Goal: Task Accomplishment & Management: Complete application form

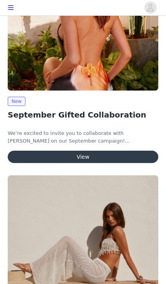
scroll to position [174, 0]
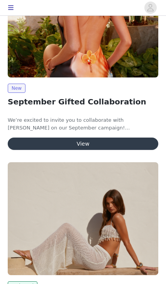
click at [133, 144] on button "View" at bounding box center [83, 144] width 150 height 12
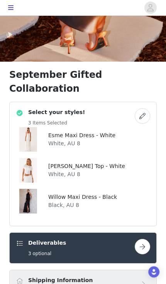
scroll to position [227, 0]
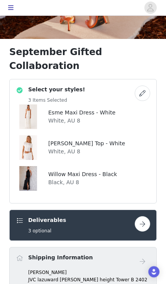
click at [147, 86] on button "button" at bounding box center [142, 93] width 15 height 15
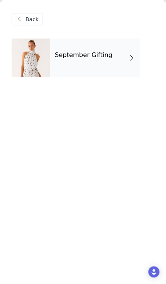
click at [54, 77] on div "September Gifting" at bounding box center [95, 58] width 90 height 39
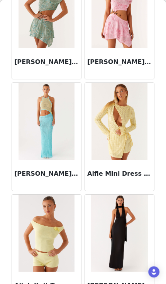
scroll to position [34, 0]
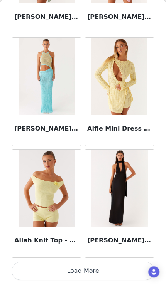
click at [103, 269] on button "Load More" at bounding box center [83, 271] width 143 height 19
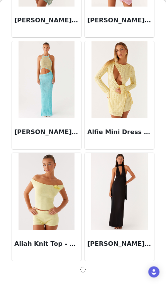
scroll to position [893, 0]
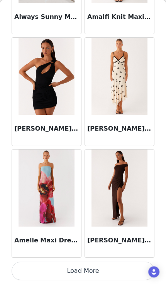
click at [88, 271] on button "Load More" at bounding box center [83, 271] width 143 height 19
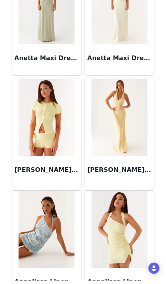
scroll to position [115, 0]
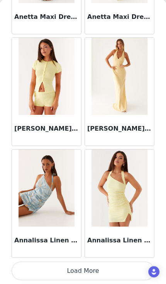
click at [87, 270] on button "Load More" at bounding box center [83, 271] width 143 height 19
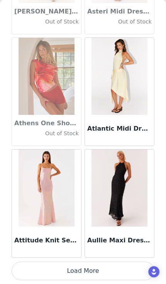
click at [98, 275] on button "Load More" at bounding box center [83, 271] width 143 height 19
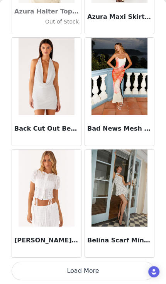
click at [108, 265] on button "Load More" at bounding box center [83, 271] width 143 height 19
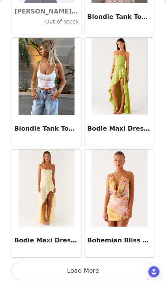
click at [90, 268] on button "Load More" at bounding box center [83, 271] width 143 height 19
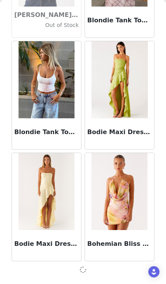
scroll to position [6486, 0]
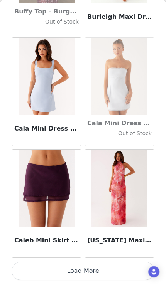
click at [89, 270] on button "Load More" at bounding box center [83, 271] width 143 height 19
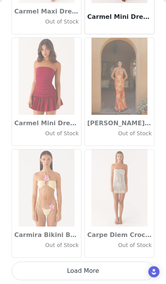
click at [98, 264] on button "Load More" at bounding box center [83, 271] width 143 height 19
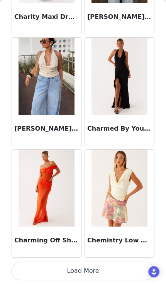
click at [88, 268] on button "Load More" at bounding box center [83, 271] width 143 height 19
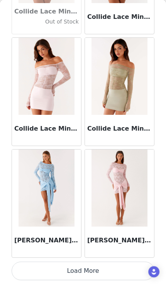
click at [112, 263] on button "Load More" at bounding box center [83, 271] width 143 height 19
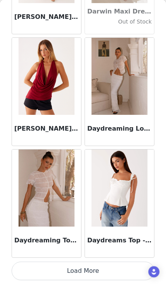
click at [111, 271] on button "Load More" at bounding box center [83, 271] width 143 height 19
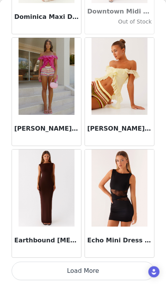
click at [100, 267] on button "Load More" at bounding box center [83, 271] width 143 height 19
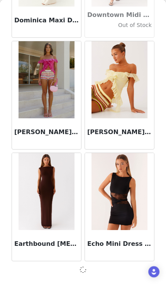
scroll to position [13198, 0]
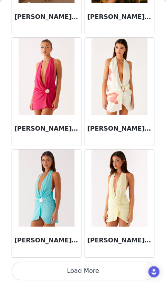
click at [89, 273] on button "Load More" at bounding box center [83, 271] width 143 height 19
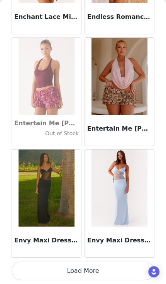
click at [105, 268] on button "Load More" at bounding box center [83, 271] width 143 height 19
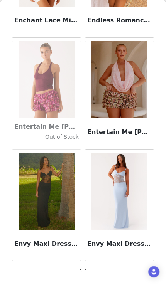
scroll to position [15436, 0]
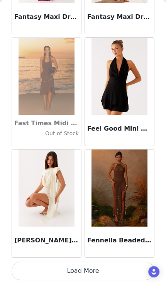
click at [92, 269] on button "Load More" at bounding box center [83, 271] width 143 height 19
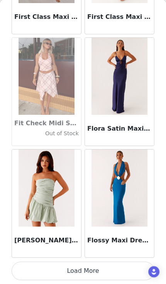
click at [100, 270] on button "Load More" at bounding box center [83, 271] width 143 height 19
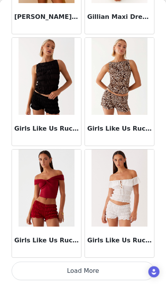
click at [96, 269] on button "Load More" at bounding box center [83, 271] width 143 height 19
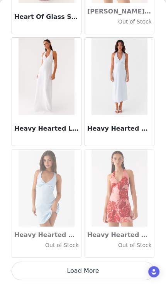
scroll to position [19910, 0]
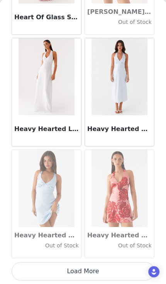
click at [103, 266] on button "Load More" at bounding box center [83, 271] width 143 height 19
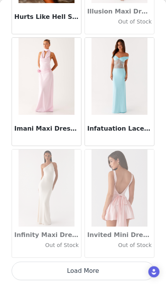
click at [104, 263] on button "Load More" at bounding box center [83, 271] width 143 height 19
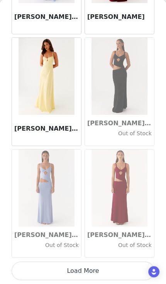
click at [101, 268] on button "Load More" at bounding box center [83, 271] width 143 height 19
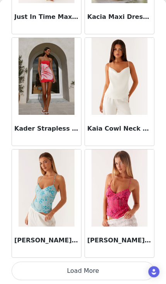
click at [96, 271] on button "Load More" at bounding box center [83, 271] width 143 height 19
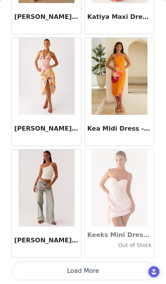
click at [97, 267] on button "Load More" at bounding box center [83, 271] width 143 height 19
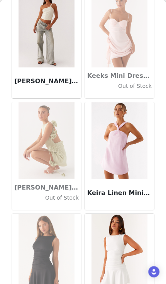
scroll to position [24564, 0]
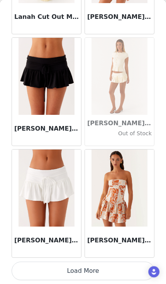
click at [91, 269] on button "Load More" at bounding box center [83, 271] width 143 height 19
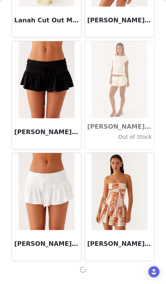
scroll to position [25504, 0]
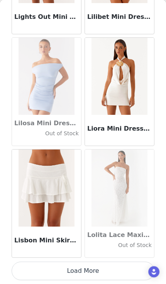
click at [91, 272] on button "Load More" at bounding box center [83, 271] width 143 height 19
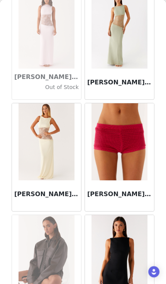
scroll to position [27680, 0]
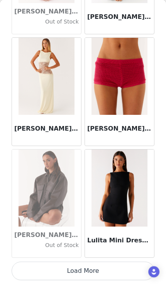
click at [95, 273] on button "Load More" at bounding box center [83, 271] width 143 height 19
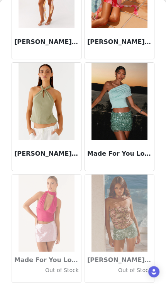
scroll to position [28616, 0]
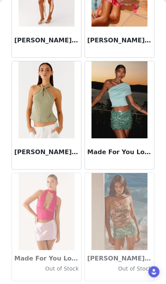
click at [100, 266] on h4 "Out of Stock" at bounding box center [119, 269] width 64 height 8
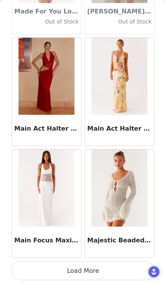
scroll to position [28877, 0]
click at [94, 274] on div "Back Aamari Maxi Dress - Red Adelaide Shirt Mini Dress - Brown Adored By You Mi…" at bounding box center [83, 142] width 166 height 284
click at [95, 265] on button "Load More" at bounding box center [83, 271] width 143 height 19
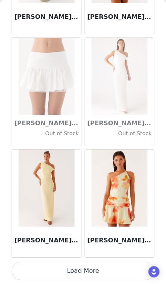
click at [119, 269] on button "Load More" at bounding box center [83, 271] width 143 height 19
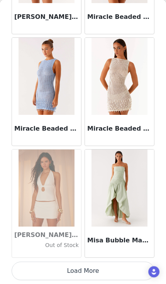
click at [108, 272] on button "Load More" at bounding box center [83, 271] width 143 height 19
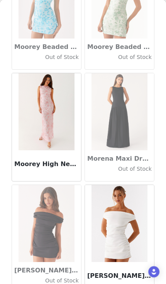
scroll to position [32024, 0]
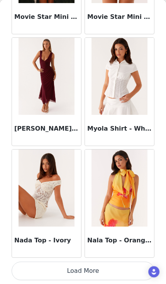
click at [111, 270] on button "Load More" at bounding box center [83, 271] width 143 height 19
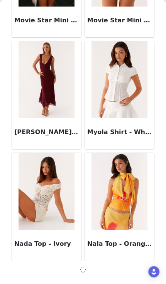
scroll to position [32216, 0]
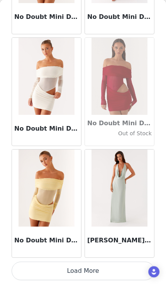
click at [102, 272] on button "Load More" at bounding box center [83, 271] width 143 height 19
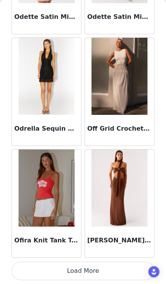
click at [103, 270] on button "Load More" at bounding box center [83, 271] width 143 height 19
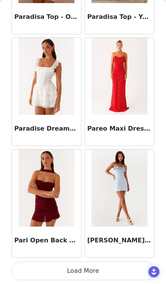
click at [106, 271] on button "Load More" at bounding box center [83, 271] width 143 height 19
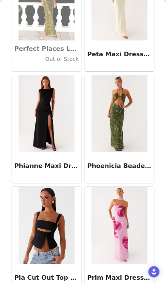
scroll to position [36098, 0]
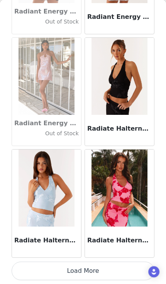
click at [101, 273] on button "Load More" at bounding box center [83, 271] width 143 height 19
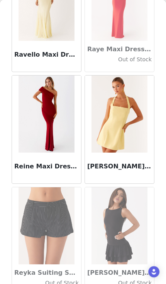
scroll to position [37554, 0]
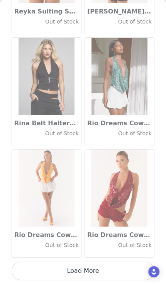
click at [105, 270] on button "Load More" at bounding box center [83, 271] width 143 height 19
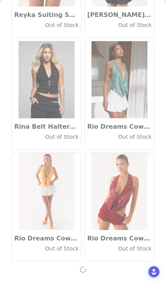
scroll to position [37810, 0]
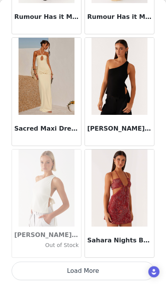
click at [97, 269] on button "Load More" at bounding box center [83, 271] width 143 height 19
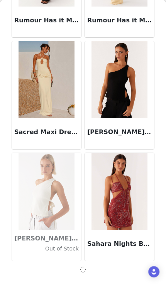
scroll to position [38928, 0]
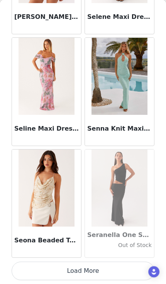
click at [96, 269] on button "Load More" at bounding box center [83, 271] width 143 height 19
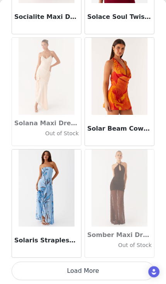
click at [93, 268] on button "Load More" at bounding box center [83, 271] width 143 height 19
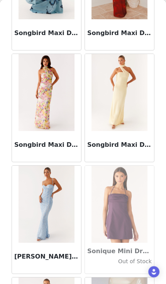
scroll to position [41632, 0]
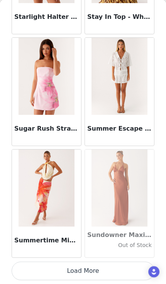
click at [104, 272] on button "Load More" at bounding box center [83, 271] width 143 height 19
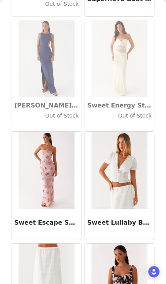
scroll to position [42642, 0]
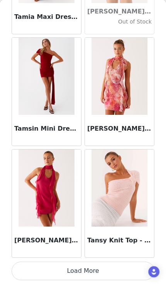
click at [91, 268] on button "Load More" at bounding box center [83, 271] width 143 height 19
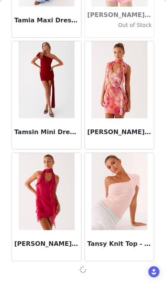
scroll to position [43403, 0]
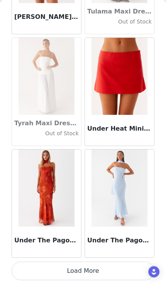
click at [99, 274] on button "Load More" at bounding box center [83, 271] width 143 height 19
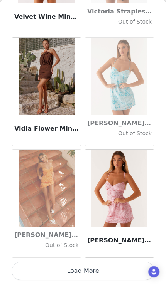
click at [98, 271] on button "Load More" at bounding box center [83, 271] width 143 height 19
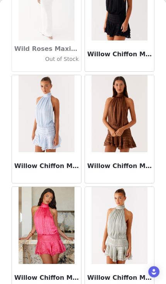
scroll to position [46299, 0]
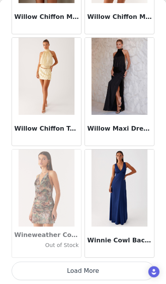
click at [101, 270] on button "Load More" at bounding box center [83, 271] width 143 height 19
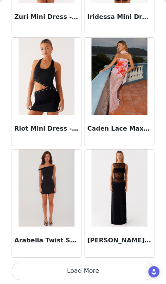
scroll to position [47881, 0]
click at [98, 272] on button "Load More" at bounding box center [83, 271] width 143 height 19
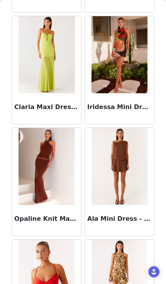
scroll to position [48242, 0]
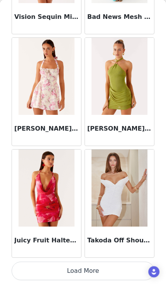
click at [97, 271] on button "Load More" at bounding box center [83, 271] width 143 height 19
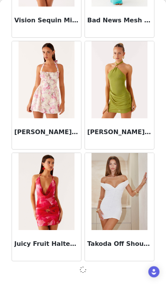
scroll to position [48997, 0]
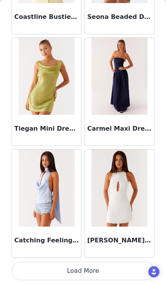
click at [100, 274] on button "Load More" at bounding box center [83, 271] width 143 height 19
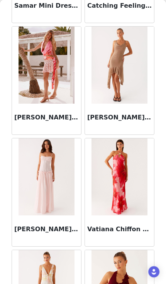
scroll to position [50827, 0]
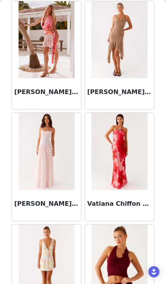
click at [39, 166] on img at bounding box center [47, 151] width 56 height 77
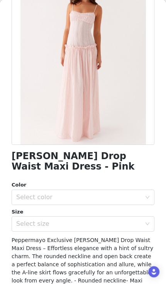
scroll to position [93, 0]
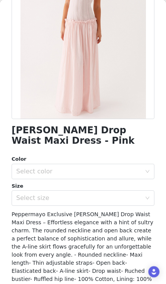
click at [113, 199] on div "Select size" at bounding box center [78, 198] width 125 height 8
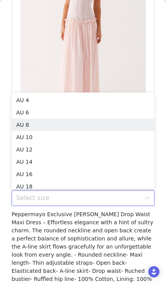
click at [125, 121] on li "AU 8" at bounding box center [83, 125] width 143 height 12
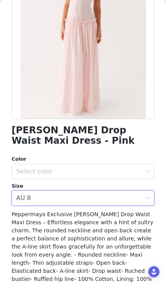
click at [108, 164] on div "Select color" at bounding box center [80, 171] width 128 height 15
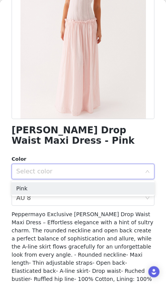
click at [103, 186] on li "Pink" at bounding box center [83, 188] width 143 height 12
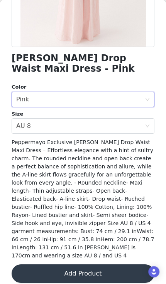
scroll to position [165, 0]
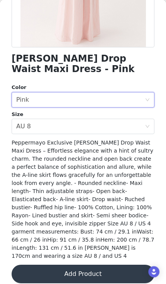
click at [99, 267] on button "Add Product" at bounding box center [83, 274] width 143 height 19
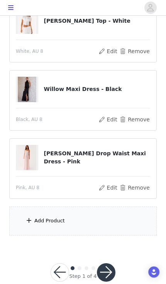
click at [110, 271] on button "button" at bounding box center [106, 272] width 19 height 19
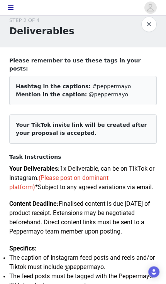
scroll to position [11, 0]
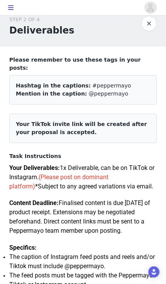
click at [150, 23] on button "button" at bounding box center [148, 23] width 15 height 15
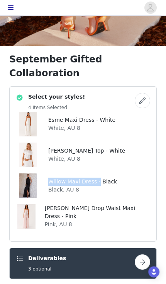
scroll to position [220, 0]
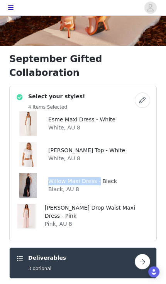
click at [145, 93] on button "button" at bounding box center [142, 100] width 15 height 15
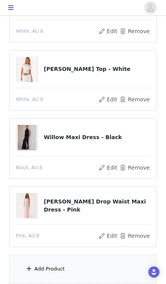
scroll to position [121, 0]
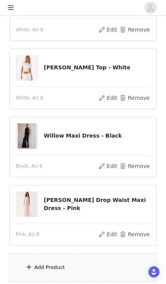
click at [91, 272] on div "Add Product" at bounding box center [82, 267] width 147 height 29
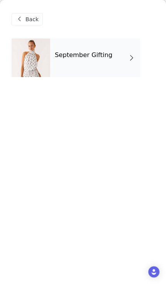
click at [132, 72] on div "September Gifting" at bounding box center [95, 58] width 90 height 39
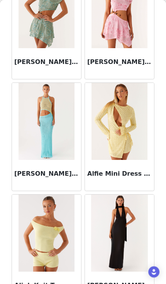
scroll to position [134, 0]
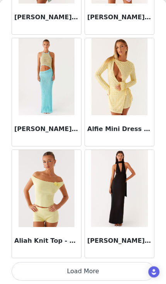
click at [85, 270] on button "Load More" at bounding box center [83, 271] width 143 height 19
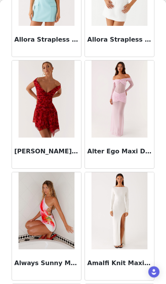
scroll to position [1769, 0]
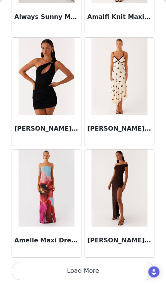
click at [95, 272] on button "Load More" at bounding box center [83, 271] width 143 height 19
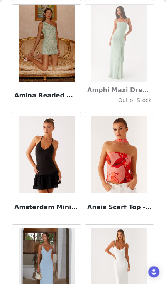
scroll to position [2275, 0]
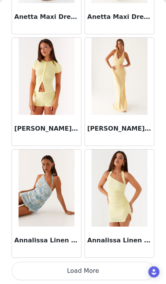
click at [96, 271] on button "Load More" at bounding box center [83, 271] width 143 height 19
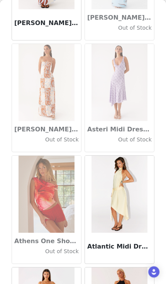
scroll to position [4134, 0]
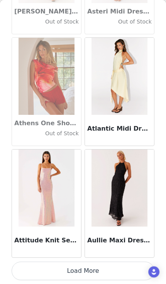
click at [98, 270] on button "Load More" at bounding box center [83, 271] width 143 height 19
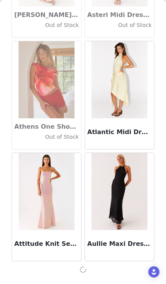
scroll to position [4249, 0]
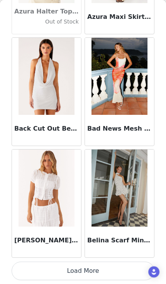
click at [102, 270] on button "Load More" at bounding box center [83, 271] width 143 height 19
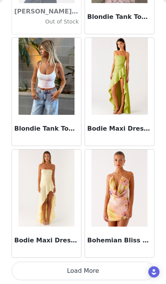
click at [91, 269] on button "Load More" at bounding box center [83, 271] width 143 height 19
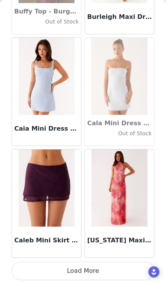
click at [89, 277] on button "Load More" at bounding box center [83, 271] width 143 height 19
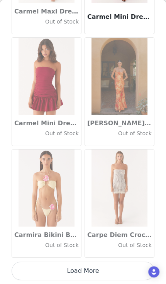
click at [88, 278] on button "Load More" at bounding box center [83, 271] width 143 height 19
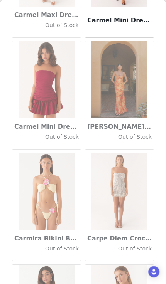
scroll to position [183, 0]
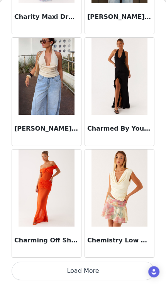
click at [103, 276] on button "Load More" at bounding box center [83, 271] width 143 height 19
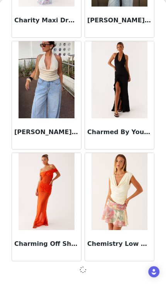
scroll to position [9842, 0]
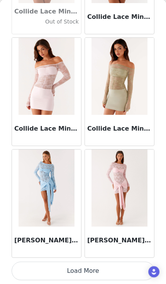
click at [88, 273] on button "Load More" at bounding box center [83, 271] width 143 height 19
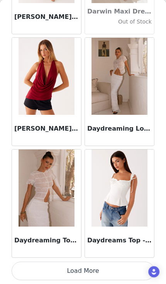
click at [90, 270] on button "Load More" at bounding box center [83, 271] width 143 height 19
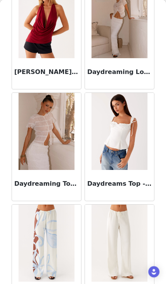
scroll to position [12140, 0]
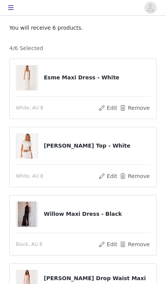
scroll to position [43, 0]
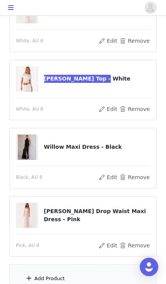
scroll to position [111, 0]
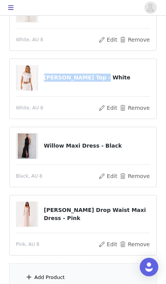
click at [82, 280] on div "Add Product" at bounding box center [82, 277] width 147 height 29
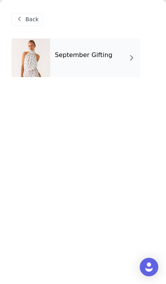
click at [70, 55] on h4 "September Gifting" at bounding box center [83, 55] width 57 height 7
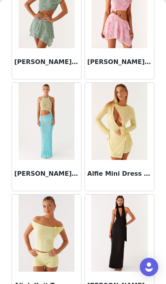
scroll to position [124, 0]
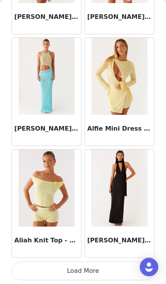
click at [99, 272] on button "Load More" at bounding box center [83, 271] width 143 height 19
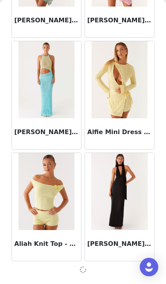
scroll to position [893, 0]
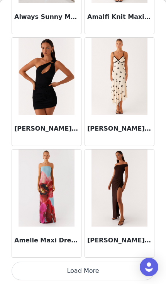
click at [113, 272] on button "Load More" at bounding box center [83, 271] width 143 height 19
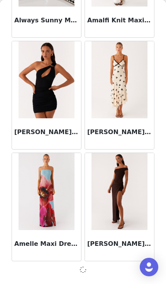
scroll to position [2011, 0]
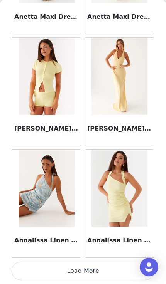
click at [111, 274] on button "Load More" at bounding box center [83, 271] width 143 height 19
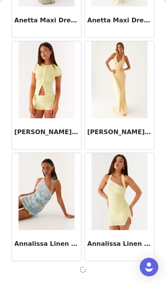
scroll to position [3130, 0]
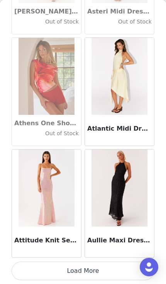
click at [100, 273] on button "Load More" at bounding box center [83, 271] width 143 height 19
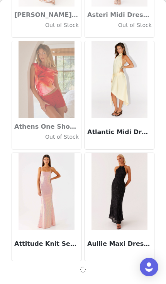
scroll to position [4249, 0]
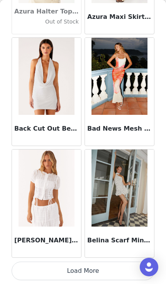
click at [112, 273] on button "Load More" at bounding box center [83, 271] width 143 height 19
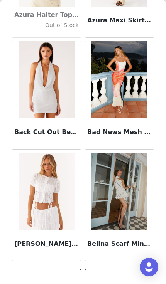
scroll to position [5367, 0]
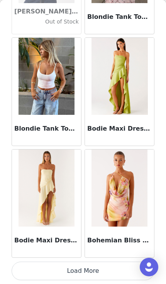
click at [113, 268] on button "Load More" at bounding box center [83, 271] width 143 height 19
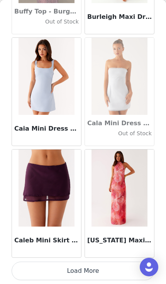
click at [106, 267] on button "Load More" at bounding box center [83, 271] width 143 height 19
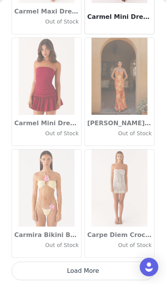
click at [118, 271] on button "Load More" at bounding box center [83, 271] width 143 height 19
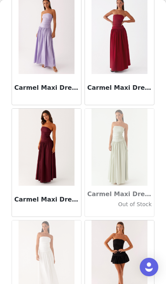
scroll to position [8437, 0]
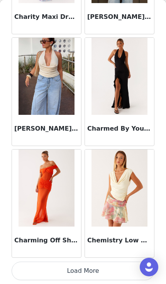
click at [103, 272] on button "Load More" at bounding box center [83, 271] width 143 height 19
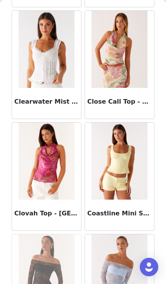
scroll to position [10657, 0]
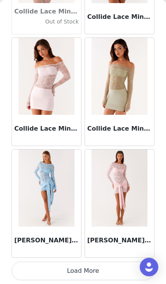
click at [109, 274] on button "Load More" at bounding box center [83, 271] width 143 height 19
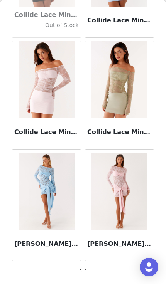
scroll to position [10961, 0]
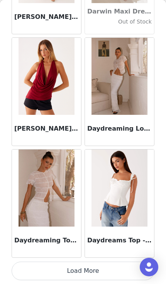
click at [110, 270] on button "Load More" at bounding box center [83, 271] width 143 height 19
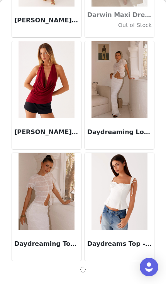
click at [127, 240] on h3 "Daydreams Top - White" at bounding box center [119, 244] width 64 height 9
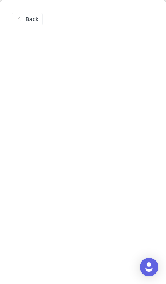
scroll to position [0, 0]
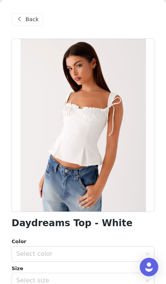
click at [105, 251] on div "Select color" at bounding box center [78, 254] width 125 height 8
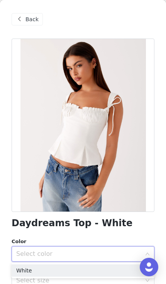
click at [108, 276] on li "White" at bounding box center [83, 271] width 143 height 12
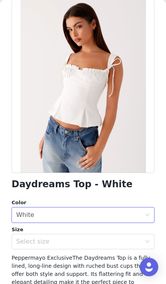
scroll to position [43, 0]
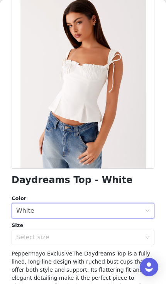
click at [105, 241] on div "Select size" at bounding box center [78, 238] width 125 height 8
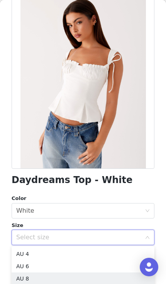
click at [95, 274] on li "AU 8" at bounding box center [83, 279] width 143 height 12
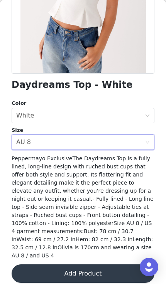
scroll to position [138, 0]
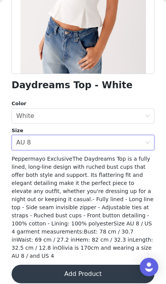
click at [103, 271] on button "Add Product" at bounding box center [83, 274] width 143 height 19
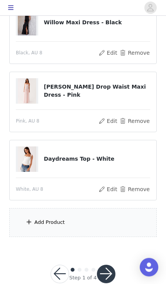
click at [110, 278] on button "button" at bounding box center [106, 274] width 19 height 19
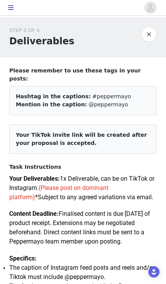
click at [148, 32] on button "button" at bounding box center [148, 34] width 15 height 15
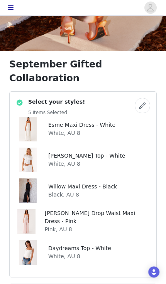
scroll to position [209, 0]
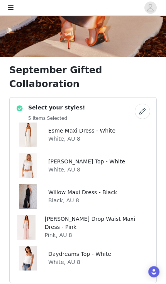
click at [142, 104] on button "button" at bounding box center [142, 111] width 15 height 15
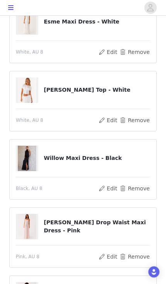
scroll to position [189, 0]
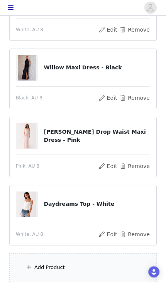
click at [138, 284] on div "STEP 1 OF 4 Select your styles! You will receive 6 products. 5/6 Selected Esme …" at bounding box center [83, 87] width 166 height 519
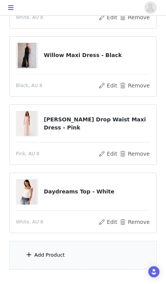
scroll to position [202, 0]
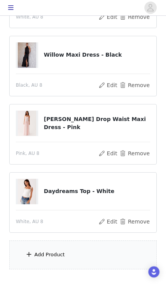
click at [74, 253] on div "Add Product" at bounding box center [82, 255] width 147 height 29
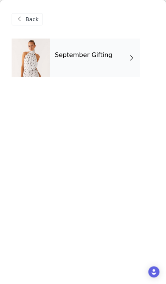
click at [118, 60] on div "September Gifting" at bounding box center [95, 58] width 90 height 39
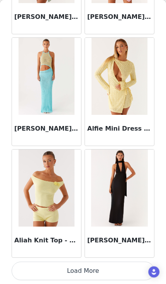
click at [100, 269] on button "Load More" at bounding box center [83, 271] width 143 height 19
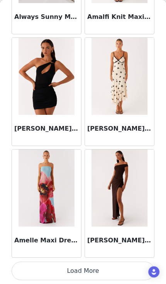
click at [79, 274] on button "Load More" at bounding box center [83, 271] width 143 height 19
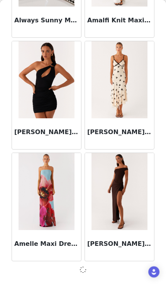
scroll to position [2011, 0]
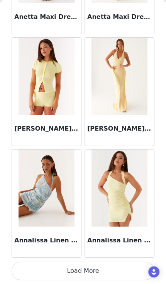
click at [81, 273] on button "Load More" at bounding box center [83, 271] width 143 height 19
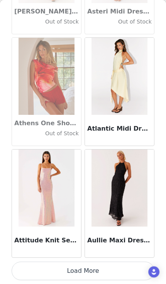
click at [81, 272] on button "Load More" at bounding box center [83, 271] width 143 height 19
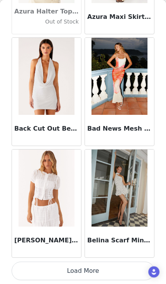
scroll to position [5371, 0]
click at [72, 269] on button "Load More" at bounding box center [83, 271] width 143 height 19
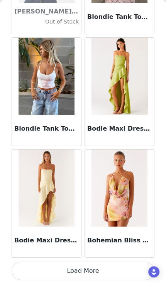
click at [125, 270] on button "Load More" at bounding box center [83, 271] width 143 height 19
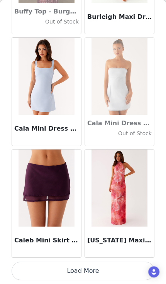
click at [115, 270] on button "Load More" at bounding box center [83, 271] width 143 height 19
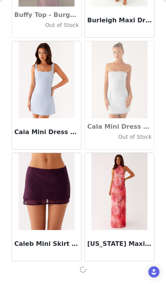
scroll to position [7605, 0]
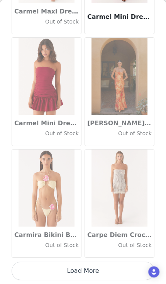
click at [111, 267] on button "Load More" at bounding box center [83, 271] width 143 height 19
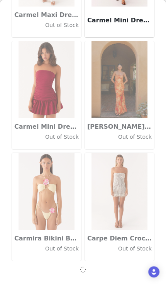
scroll to position [8724, 0]
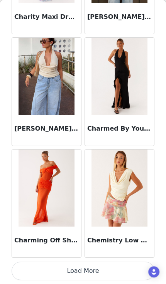
click at [113, 270] on button "Load More" at bounding box center [83, 271] width 143 height 19
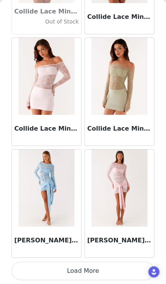
click at [89, 268] on button "Load More" at bounding box center [83, 271] width 143 height 19
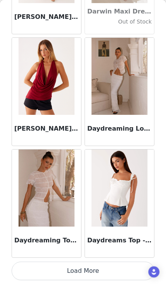
click at [112, 268] on button "Load More" at bounding box center [83, 271] width 143 height 19
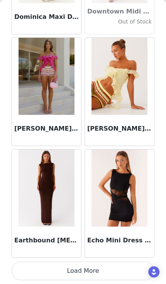
click at [119, 265] on button "Load More" at bounding box center [83, 271] width 143 height 19
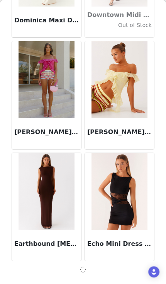
scroll to position [13198, 0]
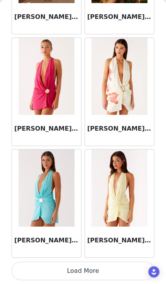
click at [111, 269] on button "Load More" at bounding box center [83, 271] width 143 height 19
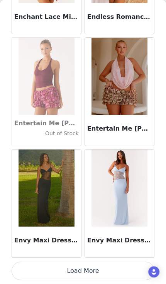
click at [97, 268] on button "Load More" at bounding box center [83, 271] width 143 height 19
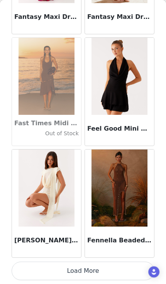
click at [67, 274] on button "Load More" at bounding box center [83, 271] width 143 height 19
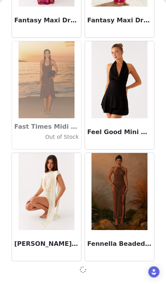
scroll to position [16554, 0]
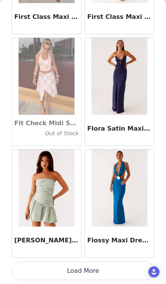
click at [101, 272] on button "Load More" at bounding box center [83, 271] width 143 height 19
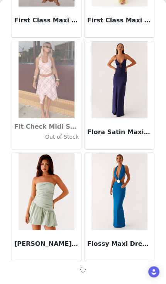
scroll to position [17673, 0]
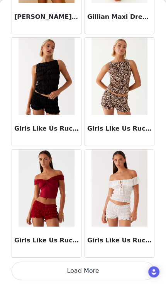
click at [101, 270] on button "Load More" at bounding box center [83, 271] width 143 height 19
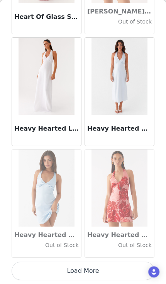
click at [71, 274] on button "Load More" at bounding box center [83, 271] width 143 height 19
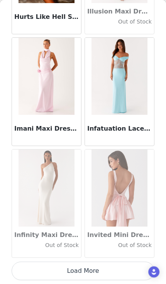
click at [67, 270] on button "Load More" at bounding box center [83, 271] width 143 height 19
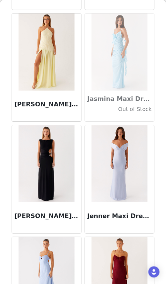
scroll to position [21839, 0]
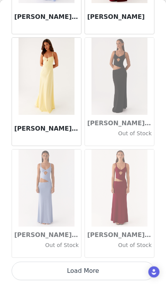
click at [72, 271] on button "Load More" at bounding box center [83, 271] width 143 height 19
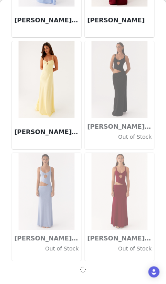
scroll to position [22148, 0]
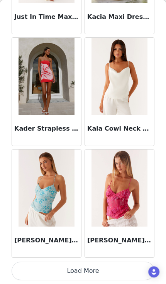
click at [76, 273] on button "Load More" at bounding box center [83, 271] width 143 height 19
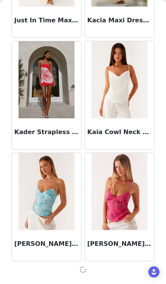
scroll to position [23267, 0]
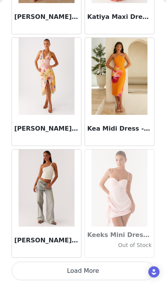
click at [76, 274] on button "Load More" at bounding box center [83, 271] width 143 height 19
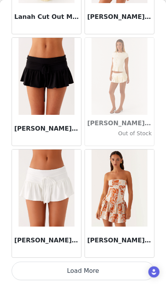
click at [78, 270] on button "Load More" at bounding box center [83, 271] width 143 height 19
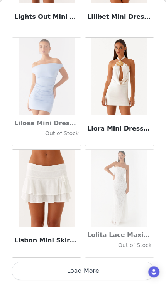
click at [105, 274] on button "Load More" at bounding box center [83, 271] width 143 height 19
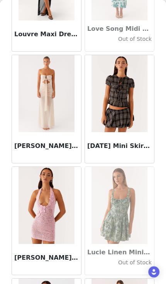
scroll to position [27264, 0]
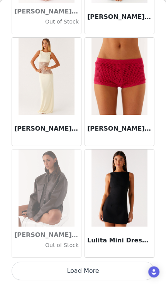
click at [112, 275] on button "Load More" at bounding box center [83, 271] width 143 height 19
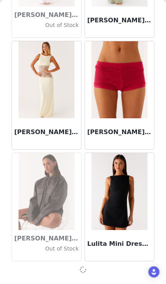
scroll to position [27741, 0]
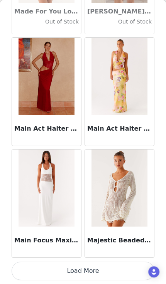
click at [96, 271] on button "Load More" at bounding box center [83, 271] width 143 height 19
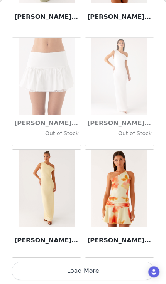
click at [73, 276] on button "Load More" at bounding box center [83, 271] width 143 height 19
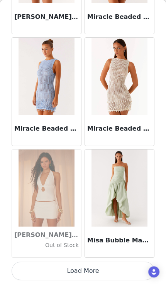
click at [74, 269] on button "Load More" at bounding box center [83, 271] width 143 height 19
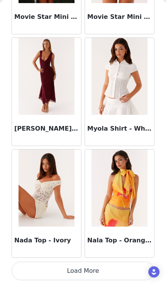
click at [74, 273] on button "Load More" at bounding box center [83, 271] width 143 height 19
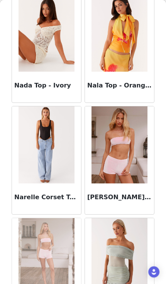
scroll to position [32375, 0]
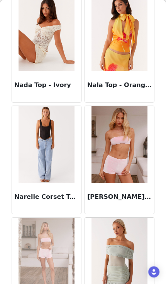
click at [62, 179] on img at bounding box center [47, 144] width 56 height 77
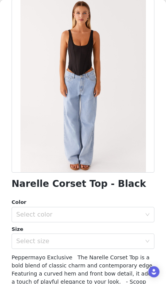
scroll to position [44, 0]
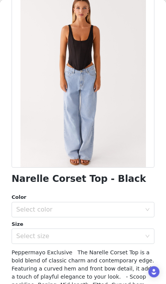
click at [106, 234] on div "Select size" at bounding box center [78, 237] width 125 height 8
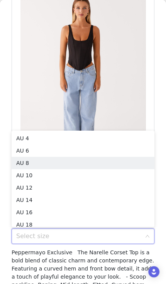
click at [113, 162] on li "AU 8" at bounding box center [83, 163] width 143 height 12
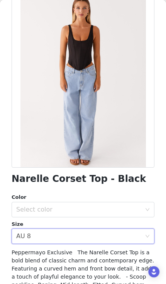
click at [105, 206] on div "Select color" at bounding box center [78, 210] width 125 height 8
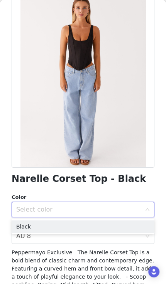
click at [103, 226] on li "Black" at bounding box center [83, 227] width 143 height 12
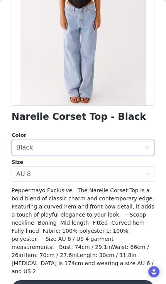
scroll to position [108, 0]
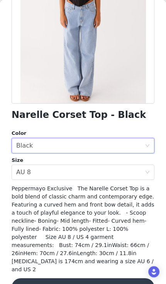
click at [61, 279] on button "Add Product" at bounding box center [83, 288] width 143 height 19
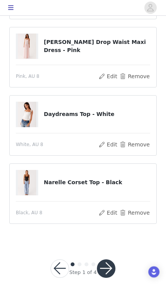
scroll to position [328, 0]
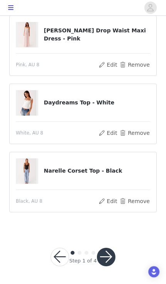
click at [110, 260] on button "button" at bounding box center [106, 257] width 19 height 19
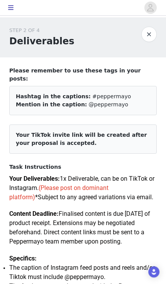
click at [148, 38] on button "button" at bounding box center [148, 34] width 15 height 15
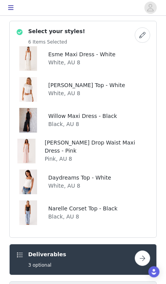
scroll to position [286, 0]
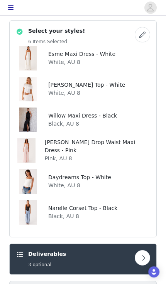
click at [142, 27] on button "button" at bounding box center [142, 34] width 15 height 15
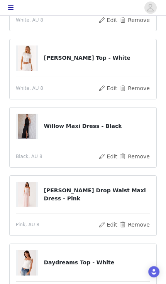
scroll to position [172, 0]
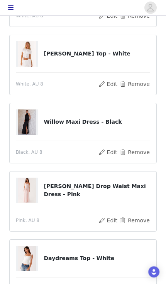
click at [137, 83] on button "Remove" at bounding box center [134, 83] width 31 height 9
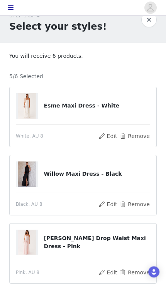
scroll to position [0, 0]
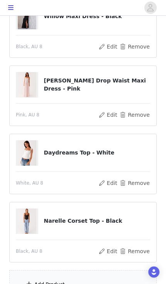
click at [90, 282] on div "Add Product" at bounding box center [82, 284] width 147 height 29
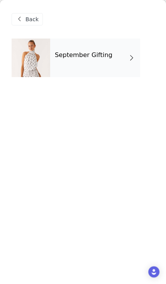
click at [127, 64] on div "September Gifting" at bounding box center [95, 58] width 90 height 39
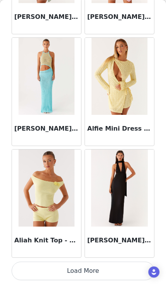
scroll to position [896, 0]
click at [106, 272] on button "Load More" at bounding box center [83, 271] width 143 height 19
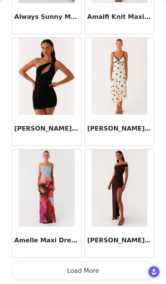
scroll to position [2015, 0]
click at [124, 266] on button "Load More" at bounding box center [83, 271] width 143 height 19
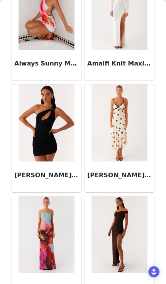
scroll to position [1967, 0]
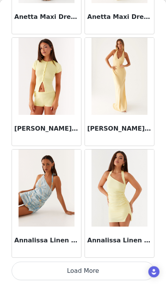
click at [117, 265] on button "Load More" at bounding box center [83, 271] width 143 height 19
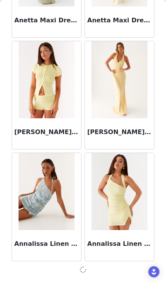
scroll to position [3130, 0]
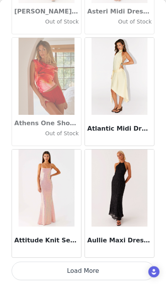
click at [111, 276] on button "Load More" at bounding box center [83, 271] width 143 height 19
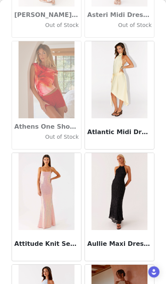
scroll to position [224, 0]
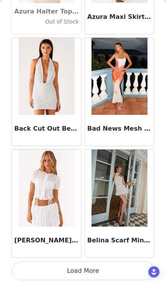
click at [107, 269] on button "Load More" at bounding box center [83, 271] width 143 height 19
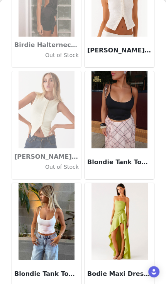
scroll to position [6413, 0]
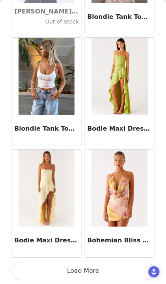
click at [103, 271] on button "Load More" at bounding box center [83, 271] width 143 height 19
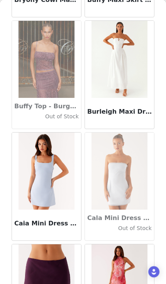
scroll to position [7508, 0]
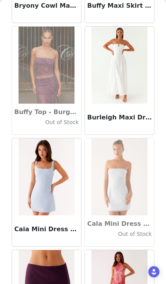
click at [130, 85] on img at bounding box center [119, 65] width 56 height 77
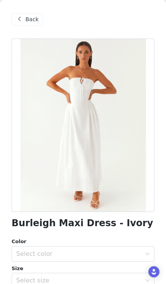
scroll to position [235, 0]
click at [36, 22] on span "Back" at bounding box center [31, 19] width 13 height 8
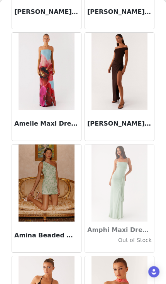
scroll to position [2132, 0]
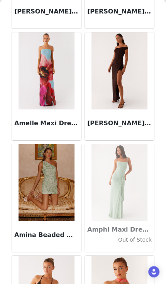
click at [136, 187] on img at bounding box center [119, 182] width 56 height 77
click at [122, 198] on img at bounding box center [119, 182] width 56 height 77
click at [128, 232] on h3 "Amphi Maxi Dress - Sage" at bounding box center [119, 229] width 64 height 9
click at [133, 231] on h3 "Amphi Maxi Dress - Sage" at bounding box center [119, 229] width 64 height 9
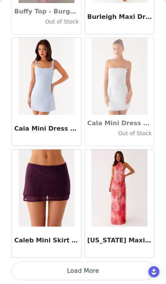
click at [116, 270] on button "Load More" at bounding box center [83, 271] width 143 height 19
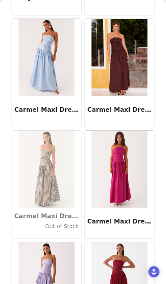
scroll to position [8196, 0]
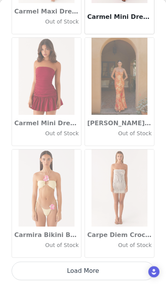
click at [118, 275] on button "Load More" at bounding box center [83, 271] width 143 height 19
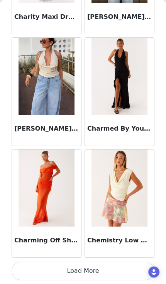
scroll to position [9846, 0]
click at [124, 274] on button "Load More" at bounding box center [83, 271] width 143 height 19
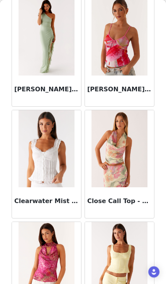
scroll to position [10556, 0]
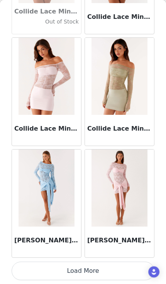
click at [125, 274] on button "Load More" at bounding box center [83, 271] width 143 height 19
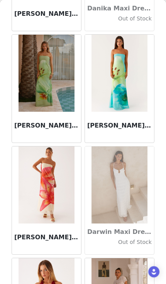
scroll to position [11958, 0]
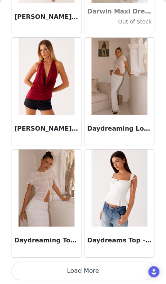
click at [123, 270] on button "Load More" at bounding box center [83, 271] width 143 height 19
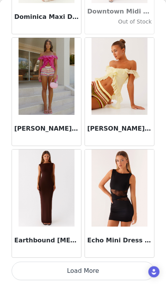
click at [126, 269] on button "Load More" at bounding box center [83, 271] width 143 height 19
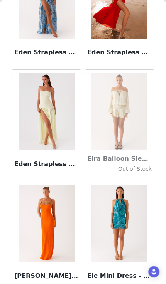
scroll to position [13897, 0]
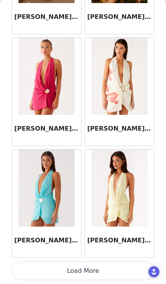
click at [122, 274] on button "Load More" at bounding box center [83, 271] width 143 height 19
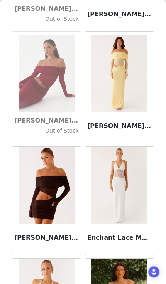
scroll to position [15178, 0]
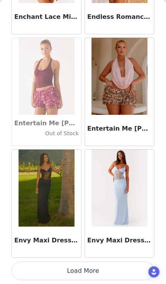
click at [99, 271] on button "Load More" at bounding box center [83, 271] width 143 height 19
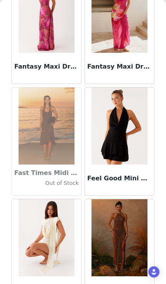
scroll to position [16519, 0]
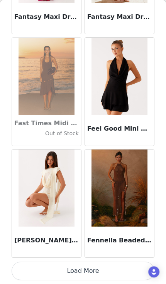
click at [109, 271] on button "Load More" at bounding box center [83, 271] width 143 height 19
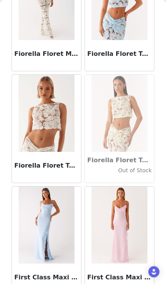
scroll to position [17402, 0]
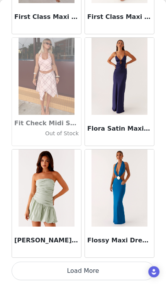
click at [108, 266] on button "Load More" at bounding box center [83, 271] width 143 height 19
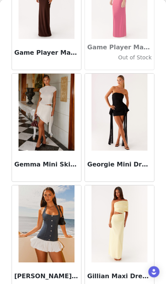
scroll to position [18599, 0]
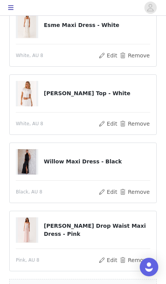
scroll to position [95, 0]
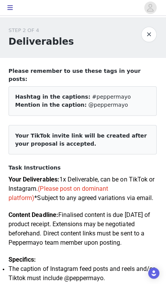
click at [46, 38] on h1 "Deliverables" at bounding box center [41, 41] width 65 height 14
click at [150, 35] on button "button" at bounding box center [148, 34] width 15 height 15
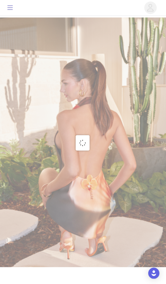
click at [10, 13] on div at bounding box center [83, 142] width 166 height 284
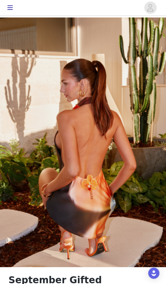
click at [8, 11] on button "button" at bounding box center [10, 8] width 15 height 12
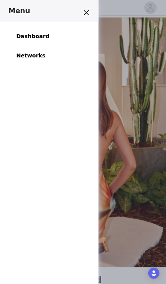
click at [54, 11] on h3 "Menu" at bounding box center [44, 10] width 70 height 9
click at [83, 40] on div "Dashboard Networks" at bounding box center [49, 46] width 99 height 49
click at [90, 16] on button "Close" at bounding box center [86, 12] width 12 height 12
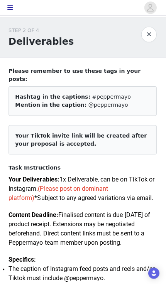
click at [147, 32] on button "button" at bounding box center [148, 34] width 15 height 15
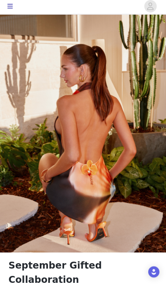
scroll to position [14, 0]
click at [116, 187] on img at bounding box center [83, 128] width 166 height 249
click at [113, 197] on img at bounding box center [83, 128] width 166 height 249
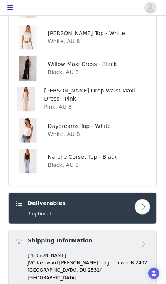
scroll to position [337, 0]
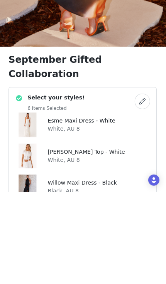
click at [143, 186] on button "button" at bounding box center [142, 193] width 15 height 15
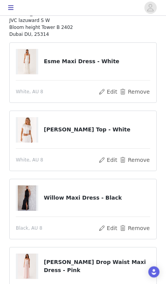
scroll to position [94, 0]
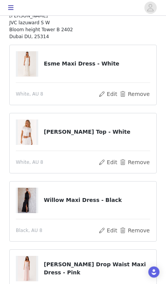
click at [141, 164] on button "Remove" at bounding box center [134, 162] width 31 height 9
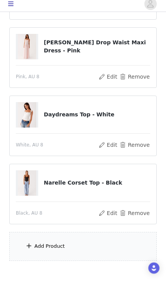
scroll to position [207, 0]
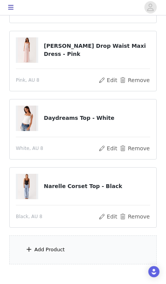
click at [89, 253] on div "Add Product" at bounding box center [82, 250] width 147 height 29
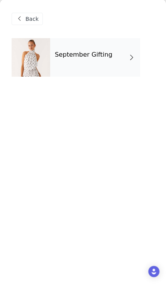
click at [119, 64] on div "September Gifting" at bounding box center [95, 58] width 90 height 39
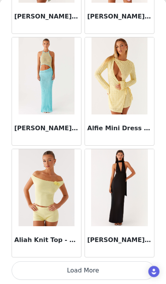
scroll to position [242, 0]
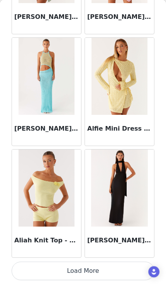
click at [106, 267] on button "Load More" at bounding box center [83, 271] width 143 height 19
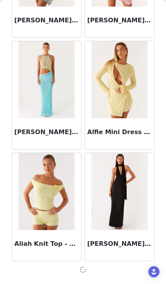
scroll to position [252, 0]
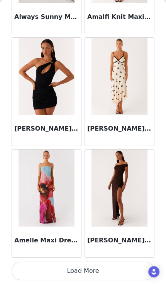
click at [100, 270] on button "Load More" at bounding box center [83, 271] width 143 height 19
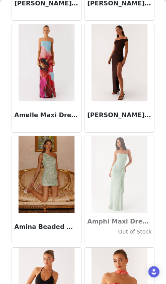
scroll to position [2169, 0]
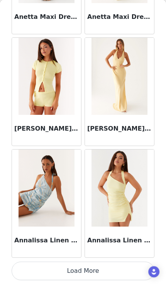
click at [99, 267] on button "Load More" at bounding box center [83, 271] width 143 height 19
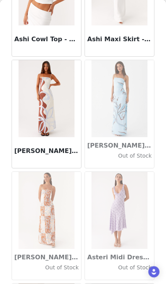
scroll to position [4096, 0]
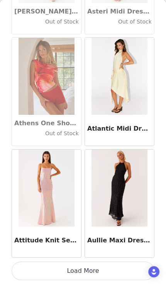
click at [103, 271] on button "Load More" at bounding box center [83, 271] width 143 height 19
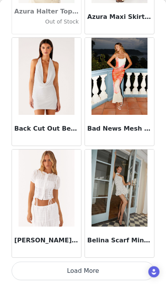
click at [103, 267] on button "Load More" at bounding box center [83, 271] width 143 height 19
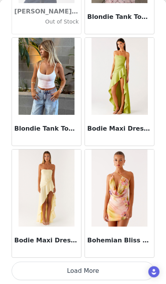
scroll to position [6490, 0]
click at [101, 270] on button "Load More" at bounding box center [83, 271] width 143 height 19
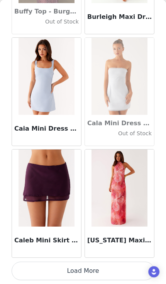
scroll to position [7608, 0]
click at [111, 268] on button "Load More" at bounding box center [83, 271] width 143 height 19
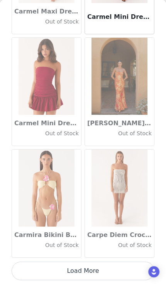
scroll to position [8727, 0]
click at [105, 268] on button "Load More" at bounding box center [83, 271] width 143 height 19
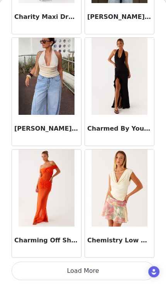
click at [102, 272] on button "Load More" at bounding box center [83, 271] width 143 height 19
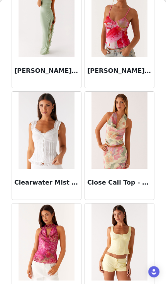
scroll to position [10550, 0]
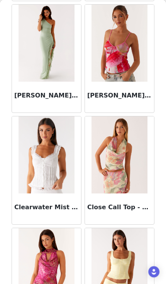
click at [41, 57] on img at bounding box center [47, 43] width 56 height 77
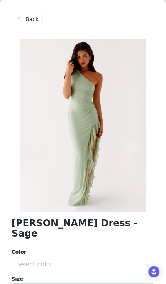
scroll to position [55, 0]
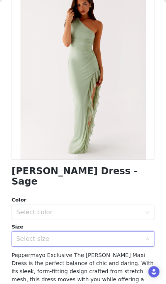
scroll to position [64, 0]
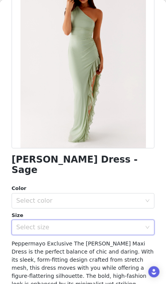
click at [80, 224] on div "Select size" at bounding box center [78, 228] width 125 height 8
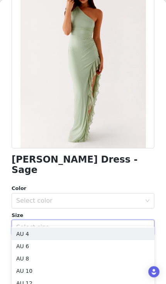
click at [73, 258] on li "AU 8" at bounding box center [83, 259] width 143 height 12
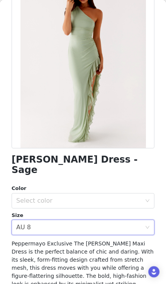
click at [100, 197] on div "Select color" at bounding box center [78, 201] width 125 height 8
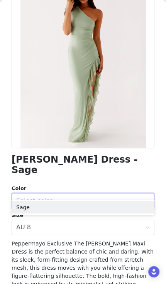
click at [93, 206] on li "Sage" at bounding box center [83, 207] width 143 height 12
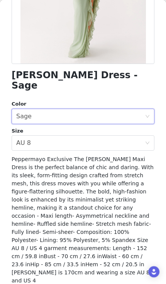
scroll to position [152, 0]
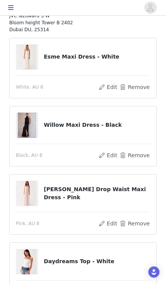
scroll to position [101, 0]
click at [140, 156] on button "Remove" at bounding box center [134, 155] width 31 height 9
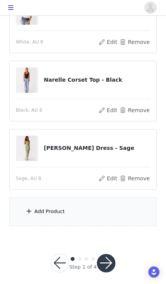
scroll to position [245, 0]
click at [108, 260] on button "button" at bounding box center [106, 263] width 19 height 19
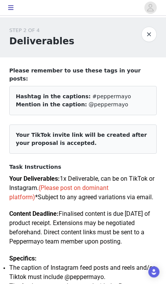
click at [149, 35] on button "button" at bounding box center [148, 34] width 15 height 15
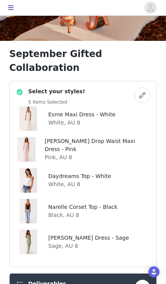
scroll to position [224, 0]
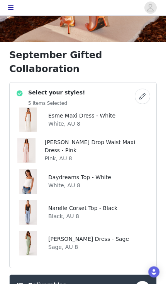
click at [147, 89] on button "button" at bounding box center [142, 96] width 15 height 15
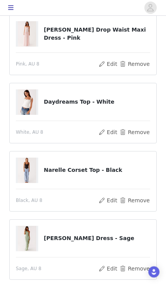
scroll to position [159, 0]
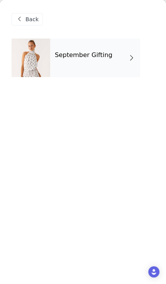
click at [105, 71] on div "September Gifting" at bounding box center [95, 58] width 90 height 39
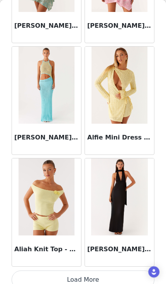
scroll to position [889, 0]
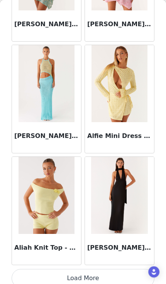
click at [87, 277] on button "Load More" at bounding box center [83, 278] width 143 height 19
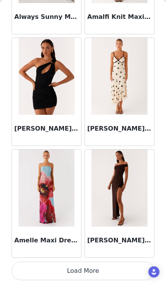
click at [98, 270] on button "Load More" at bounding box center [83, 271] width 143 height 19
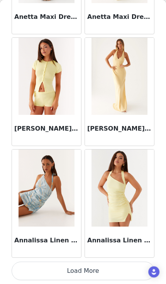
click at [103, 276] on button "Load More" at bounding box center [83, 271] width 143 height 19
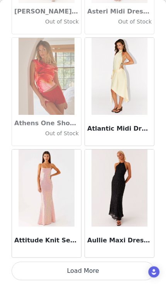
click at [105, 278] on button "Load More" at bounding box center [83, 271] width 143 height 19
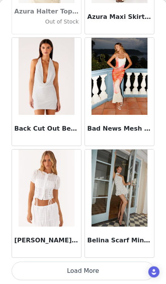
click at [100, 277] on button "Load More" at bounding box center [83, 271] width 143 height 19
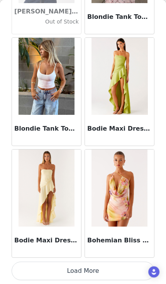
scroll to position [6486, 0]
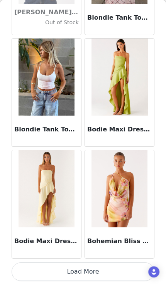
click at [105, 275] on button "Load More" at bounding box center [83, 272] width 143 height 19
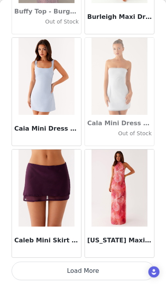
click at [103, 267] on button "Load More" at bounding box center [83, 271] width 143 height 19
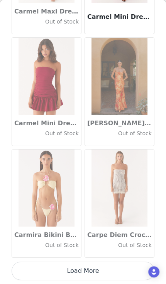
click at [121, 274] on button "Load More" at bounding box center [83, 271] width 143 height 19
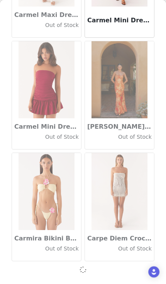
scroll to position [8724, 0]
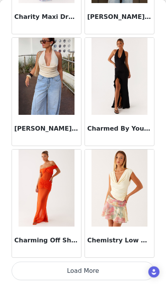
click at [101, 273] on button "Load More" at bounding box center [83, 271] width 143 height 19
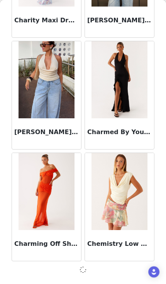
scroll to position [9842, 0]
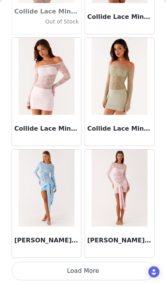
click at [125, 266] on button "Load More" at bounding box center [83, 271] width 143 height 19
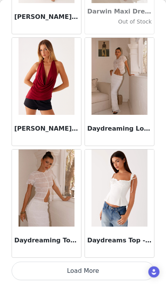
click at [111, 268] on button "Load More" at bounding box center [83, 271] width 143 height 19
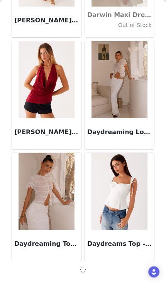
scroll to position [12080, 0]
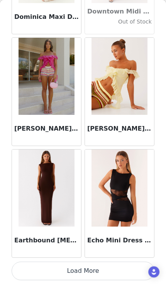
click at [111, 266] on button "Load More" at bounding box center [83, 271] width 143 height 19
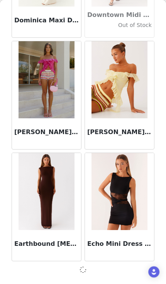
scroll to position [13198, 0]
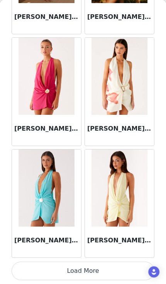
click at [123, 270] on button "Load More" at bounding box center [83, 271] width 143 height 19
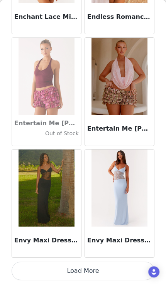
click at [114, 269] on button "Load More" at bounding box center [83, 271] width 143 height 19
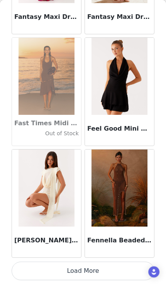
click at [112, 275] on button "Load More" at bounding box center [83, 271] width 143 height 19
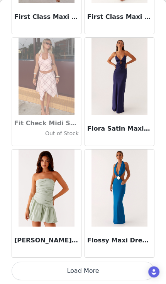
click at [109, 269] on button "Load More" at bounding box center [83, 271] width 143 height 19
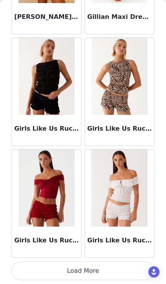
click at [108, 270] on button "Load More" at bounding box center [83, 271] width 143 height 19
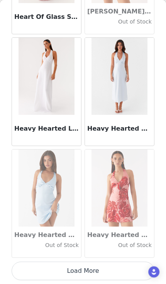
click at [103, 271] on button "Load More" at bounding box center [83, 271] width 143 height 19
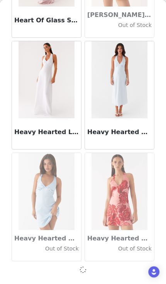
scroll to position [19910, 0]
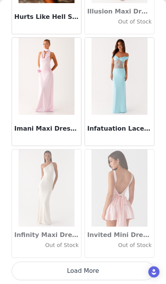
click at [112, 274] on button "Load More" at bounding box center [83, 271] width 143 height 19
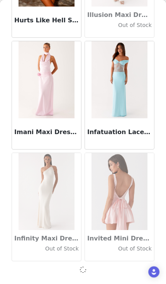
scroll to position [21029, 0]
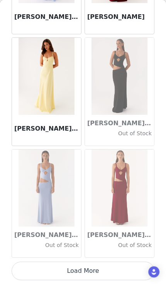
click at [107, 270] on button "Load More" at bounding box center [83, 271] width 143 height 19
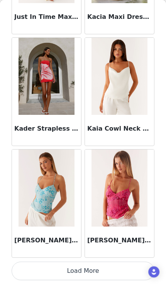
click at [105, 268] on button "Load More" at bounding box center [83, 271] width 143 height 19
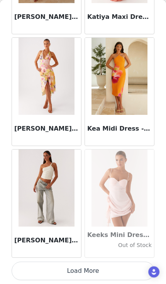
click at [107, 273] on button "Load More" at bounding box center [83, 271] width 143 height 19
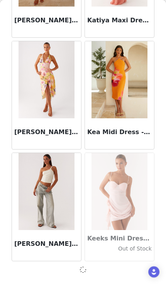
scroll to position [24385, 0]
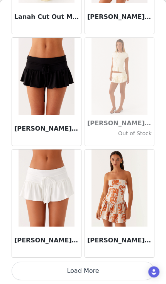
click at [110, 274] on button "Load More" at bounding box center [83, 271] width 143 height 19
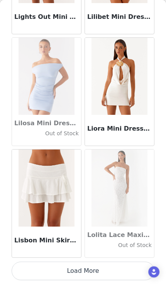
click at [109, 273] on button "Load More" at bounding box center [83, 271] width 143 height 19
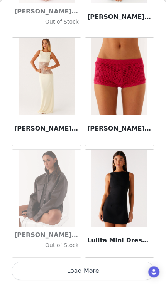
scroll to position [27745, 0]
click at [113, 275] on button "Load More" at bounding box center [83, 271] width 143 height 19
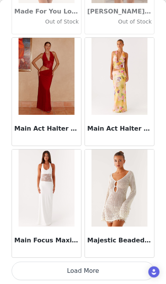
click at [109, 270] on button "Load More" at bounding box center [83, 271] width 143 height 19
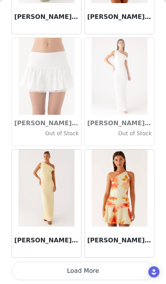
click at [105, 273] on button "Load More" at bounding box center [83, 271] width 143 height 19
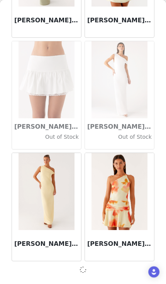
scroll to position [29979, 0]
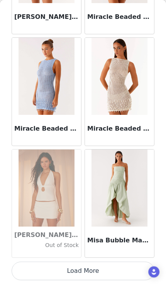
click at [107, 274] on button "Load More" at bounding box center [83, 271] width 143 height 19
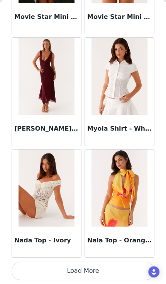
click at [106, 268] on button "Load More" at bounding box center [83, 271] width 143 height 19
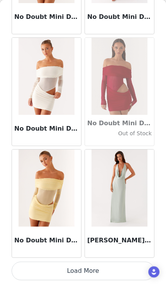
click at [110, 273] on button "Load More" at bounding box center [83, 271] width 143 height 19
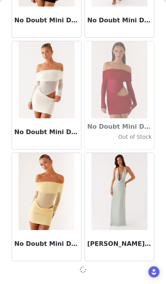
scroll to position [33335, 0]
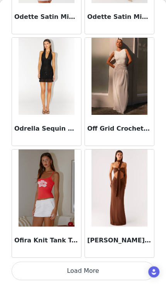
click at [119, 270] on button "Load More" at bounding box center [83, 271] width 143 height 19
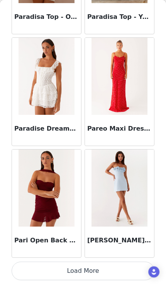
click at [99, 275] on button "Load More" at bounding box center [83, 271] width 143 height 19
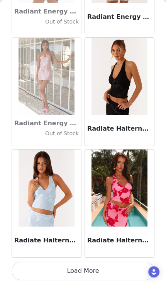
click at [106, 273] on button "Load More" at bounding box center [83, 271] width 143 height 19
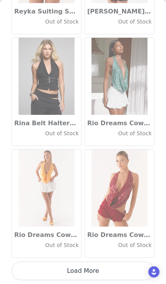
click at [111, 269] on button "Load More" at bounding box center [83, 271] width 143 height 19
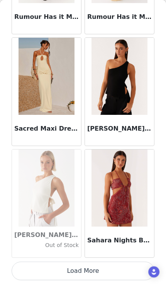
click at [111, 272] on button "Load More" at bounding box center [83, 271] width 143 height 19
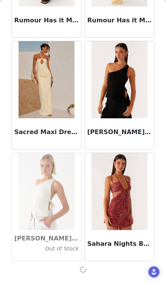
scroll to position [38928, 0]
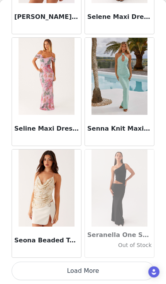
click at [108, 272] on button "Load More" at bounding box center [83, 271] width 143 height 19
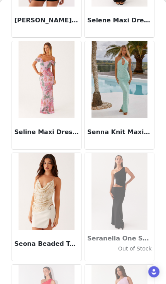
scroll to position [252, 0]
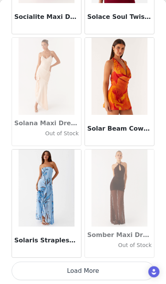
click at [111, 274] on button "Load More" at bounding box center [83, 271] width 143 height 19
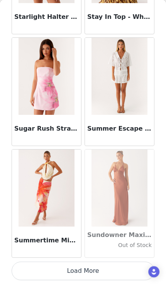
click at [111, 272] on button "Load More" at bounding box center [83, 271] width 143 height 19
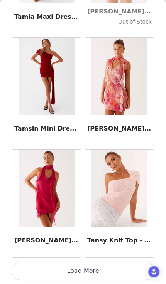
click at [111, 275] on button "Load More" at bounding box center [83, 271] width 143 height 19
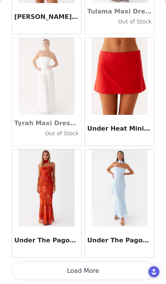
click at [90, 274] on button "Load More" at bounding box center [83, 271] width 143 height 19
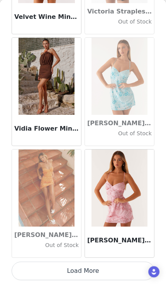
scroll to position [45644, 0]
click at [110, 275] on button "Load More" at bounding box center [83, 271] width 143 height 19
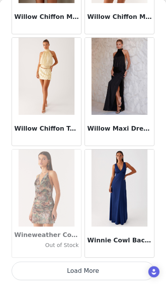
click at [97, 275] on button "Load More" at bounding box center [83, 271] width 143 height 19
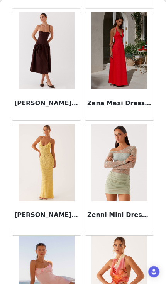
scroll to position [47348, 0]
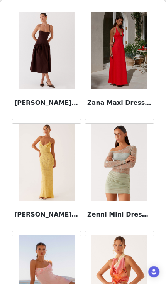
click at [55, 77] on img at bounding box center [47, 50] width 56 height 77
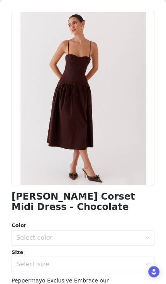
scroll to position [43, 0]
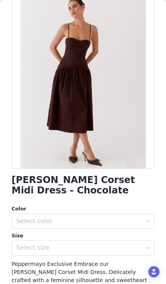
click at [90, 223] on div "Select color" at bounding box center [78, 222] width 125 height 8
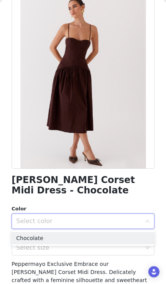
click at [94, 238] on li "Chocolate" at bounding box center [83, 238] width 143 height 12
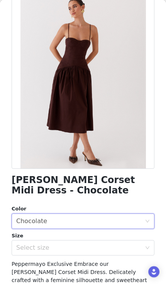
click at [92, 248] on div "Select size" at bounding box center [78, 248] width 125 height 8
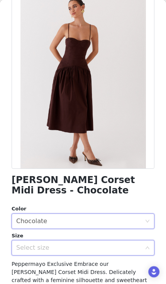
scroll to position [252, 0]
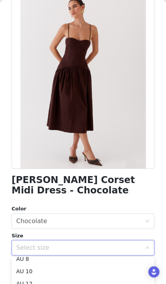
click at [77, 260] on li "AU 8" at bounding box center [83, 259] width 143 height 12
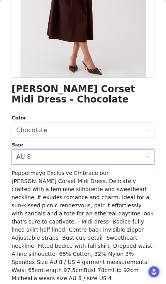
scroll to position [134, 0]
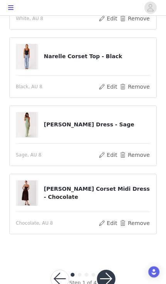
scroll to position [314, 0]
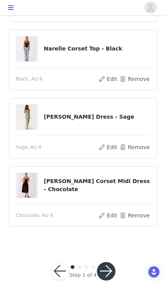
click at [109, 268] on button "button" at bounding box center [106, 271] width 19 height 19
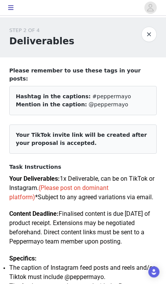
click at [155, 38] on button "button" at bounding box center [148, 34] width 15 height 15
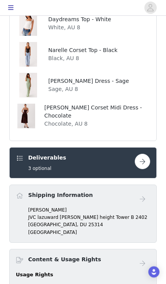
scroll to position [384, 0]
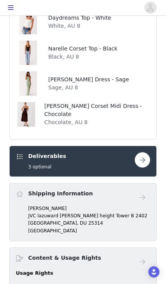
click at [150, 152] on button "button" at bounding box center [142, 159] width 15 height 15
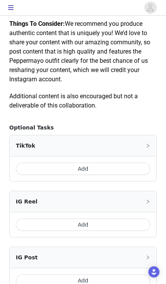
scroll to position [452, 0]
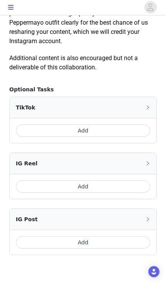
click at [136, 132] on button "Add" at bounding box center [83, 131] width 134 height 12
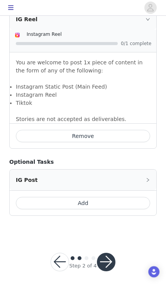
scroll to position [693, 0]
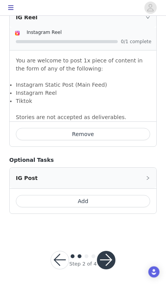
click at [109, 260] on button "button" at bounding box center [106, 260] width 19 height 19
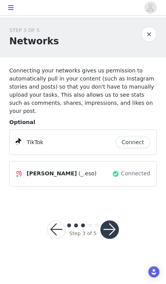
click at [140, 136] on button "Connect" at bounding box center [132, 142] width 35 height 12
click at [116, 221] on button "button" at bounding box center [109, 230] width 19 height 19
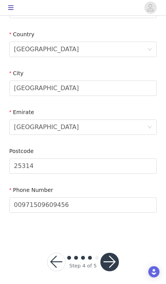
scroll to position [231, 0]
click at [112, 256] on button "button" at bounding box center [109, 262] width 19 height 19
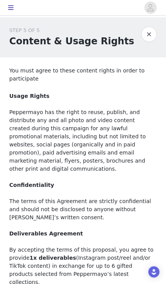
scroll to position [46, 0]
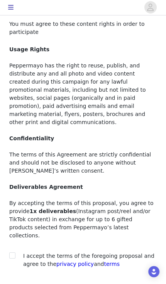
click at [14, 253] on input "checkbox" at bounding box center [11, 255] width 5 height 5
checkbox input "true"
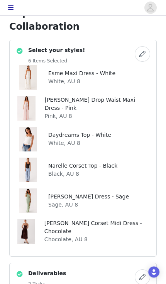
scroll to position [267, 0]
